Goal: Navigation & Orientation: Find specific page/section

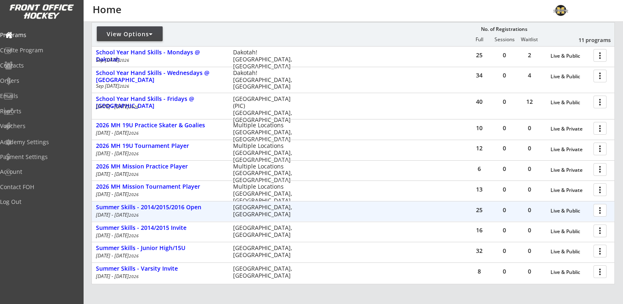
scroll to position [156, 0]
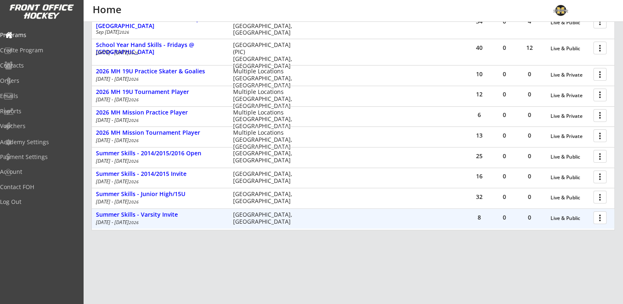
click at [598, 215] on div at bounding box center [601, 217] width 14 height 14
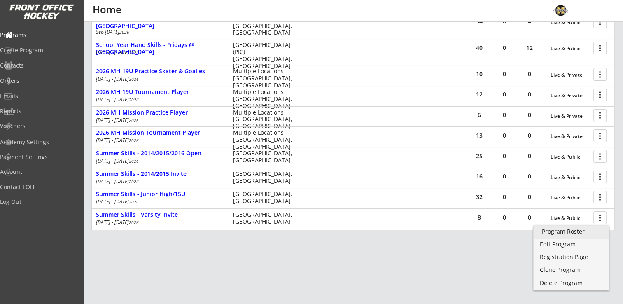
click at [580, 230] on div "Program Roster" at bounding box center [571, 231] width 59 height 6
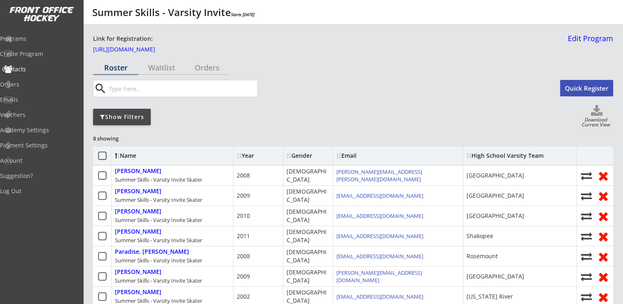
click at [29, 70] on div "Contacts" at bounding box center [39, 69] width 74 height 6
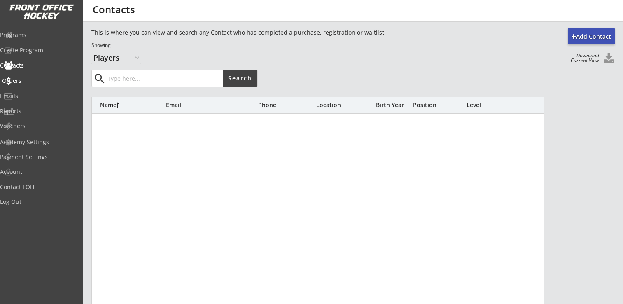
select select ""Players""
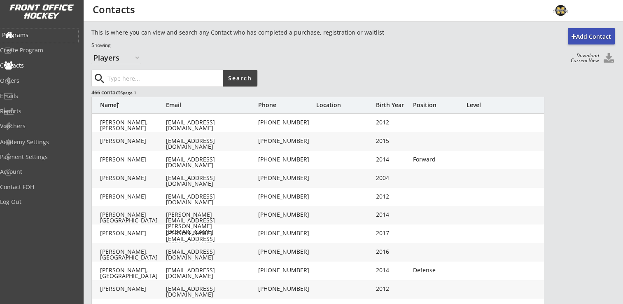
click at [31, 33] on div "Programs" at bounding box center [39, 35] width 74 height 6
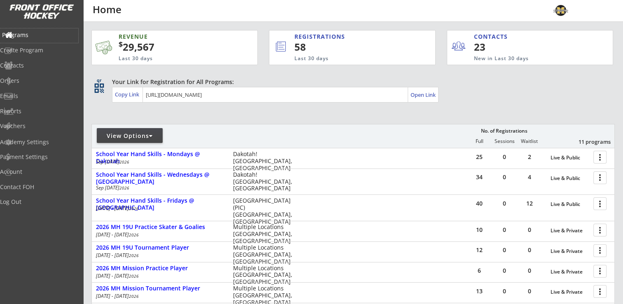
click at [28, 32] on div "Programs" at bounding box center [39, 35] width 74 height 6
click at [33, 82] on div "Orders" at bounding box center [39, 81] width 74 height 6
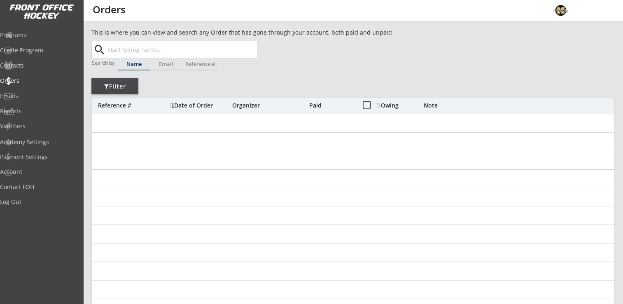
click at [158, 55] on input "text" at bounding box center [182, 49] width 152 height 16
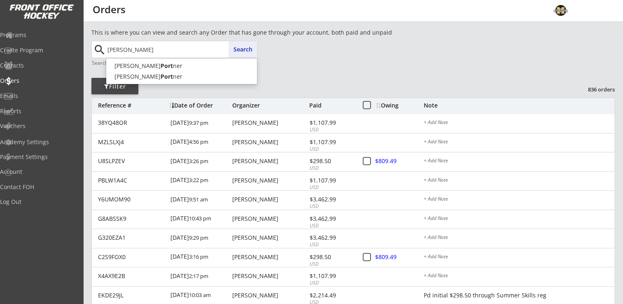
type input "portner"
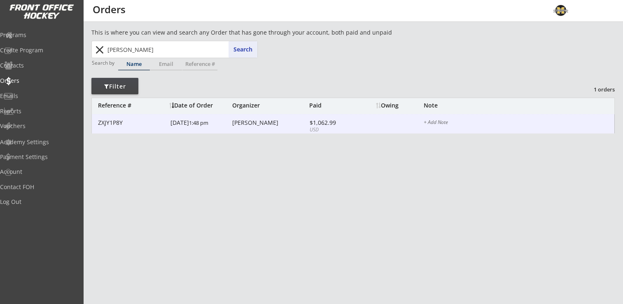
click at [270, 121] on div "Roxanne Portner" at bounding box center [269, 123] width 75 height 6
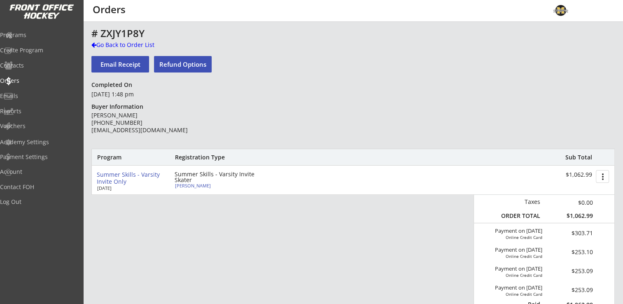
click at [196, 184] on div "Macey Portner" at bounding box center [221, 185] width 92 height 5
select select ""Adult Medium""
type input "Female"
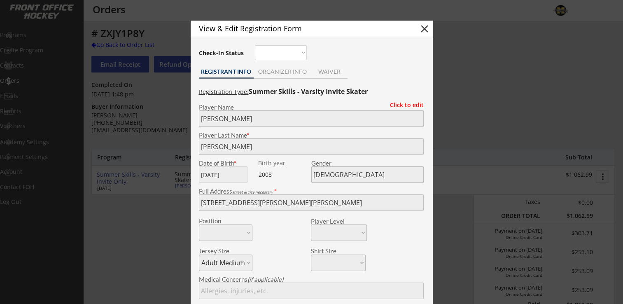
click at [425, 27] on button "close" at bounding box center [424, 29] width 12 height 12
select select ""PLACEHOLDER_1427118222253""
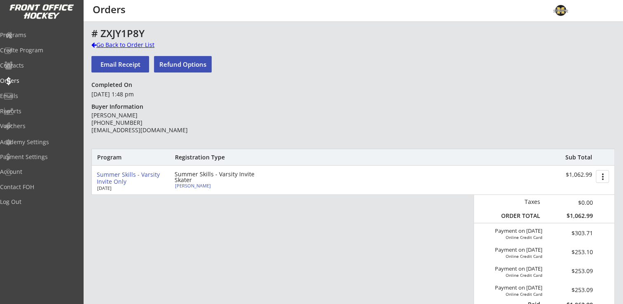
click at [119, 42] on div "Go Back to Order List" at bounding box center [133, 45] width 85 height 8
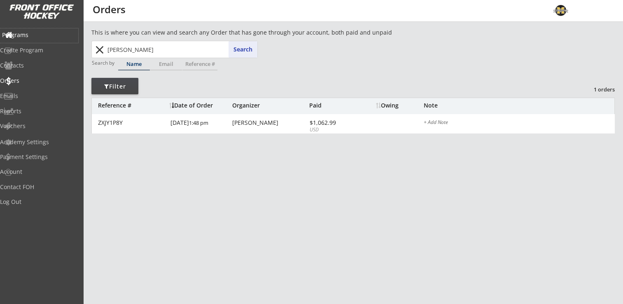
click at [39, 35] on div "Programs" at bounding box center [39, 35] width 74 height 6
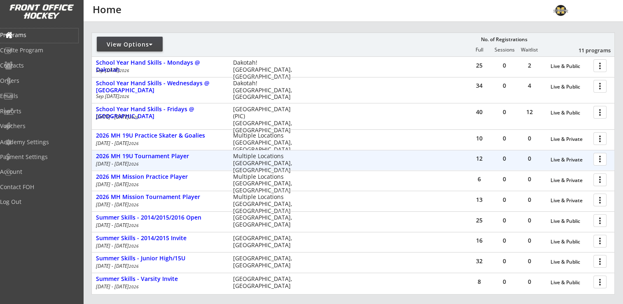
scroll to position [124, 0]
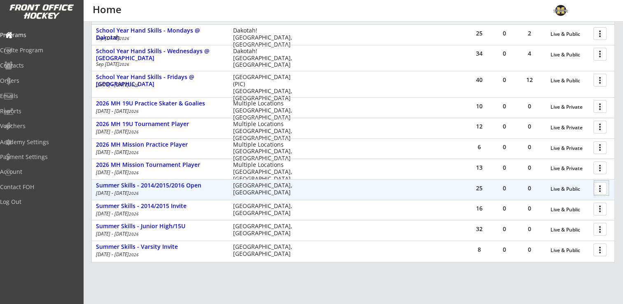
click at [601, 184] on div at bounding box center [601, 188] width 14 height 14
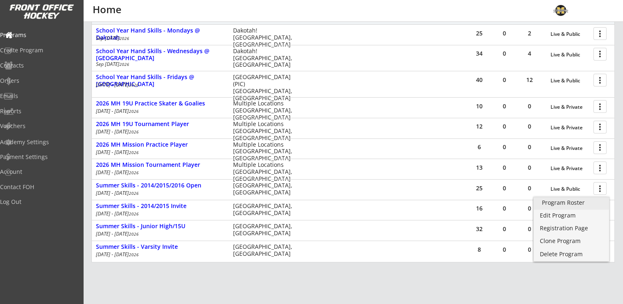
click at [554, 198] on link "Program Roster" at bounding box center [571, 203] width 75 height 12
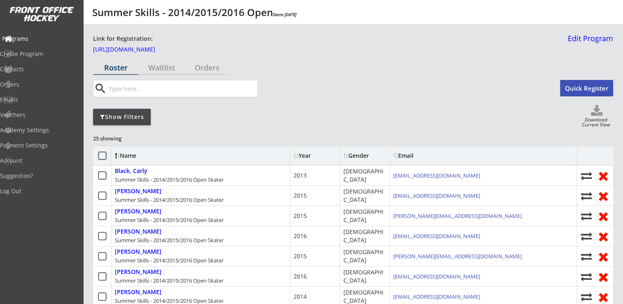
click at [36, 37] on div "Programs" at bounding box center [39, 39] width 74 height 6
